Goal: Information Seeking & Learning: Learn about a topic

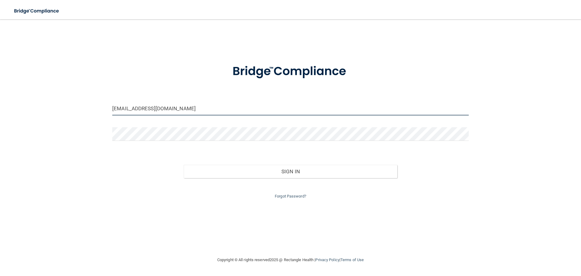
click at [185, 110] on input "[EMAIL_ADDRESS][DOMAIN_NAME]" at bounding box center [290, 109] width 357 height 14
drag, startPoint x: 193, startPoint y: 109, endPoint x: 94, endPoint y: 121, distance: 99.4
click at [97, 120] on div "[EMAIL_ADDRESS][DOMAIN_NAME] Invalid email/password. You don't have permission …" at bounding box center [290, 137] width 557 height 225
type input "[EMAIL_ADDRESS][DOMAIN_NAME]"
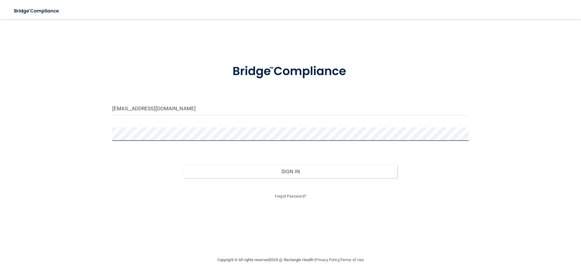
click at [184, 165] on button "Sign In" at bounding box center [291, 171] width 214 height 13
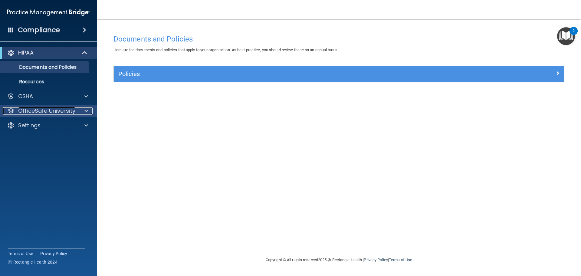
click at [77, 112] on div "OfficeSafe University" at bounding box center [40, 110] width 75 height 7
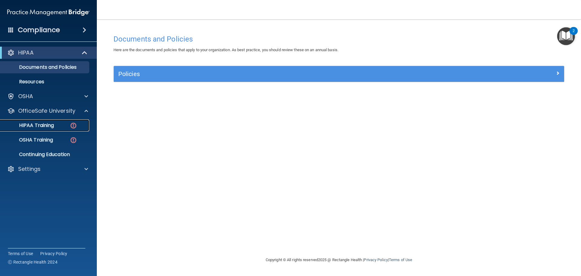
click at [61, 125] on div "HIPAA Training" at bounding box center [45, 125] width 83 height 6
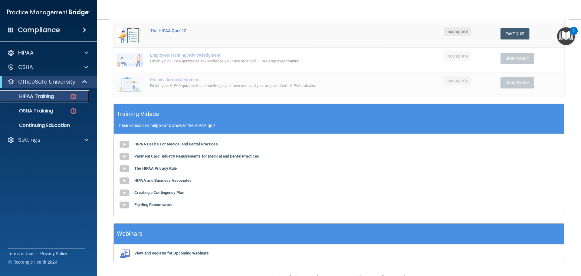
scroll to position [148, 0]
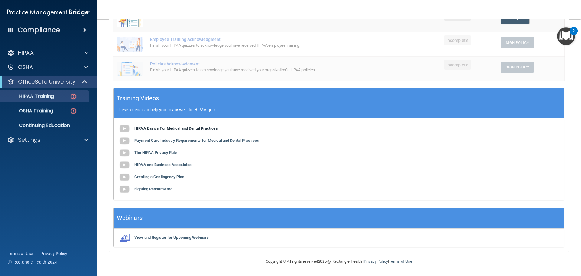
click at [151, 128] on b "HIPAA Basics For Medical and Dental Practices" at bounding box center [176, 128] width 84 height 5
